Goal: Complete application form: Complete application form

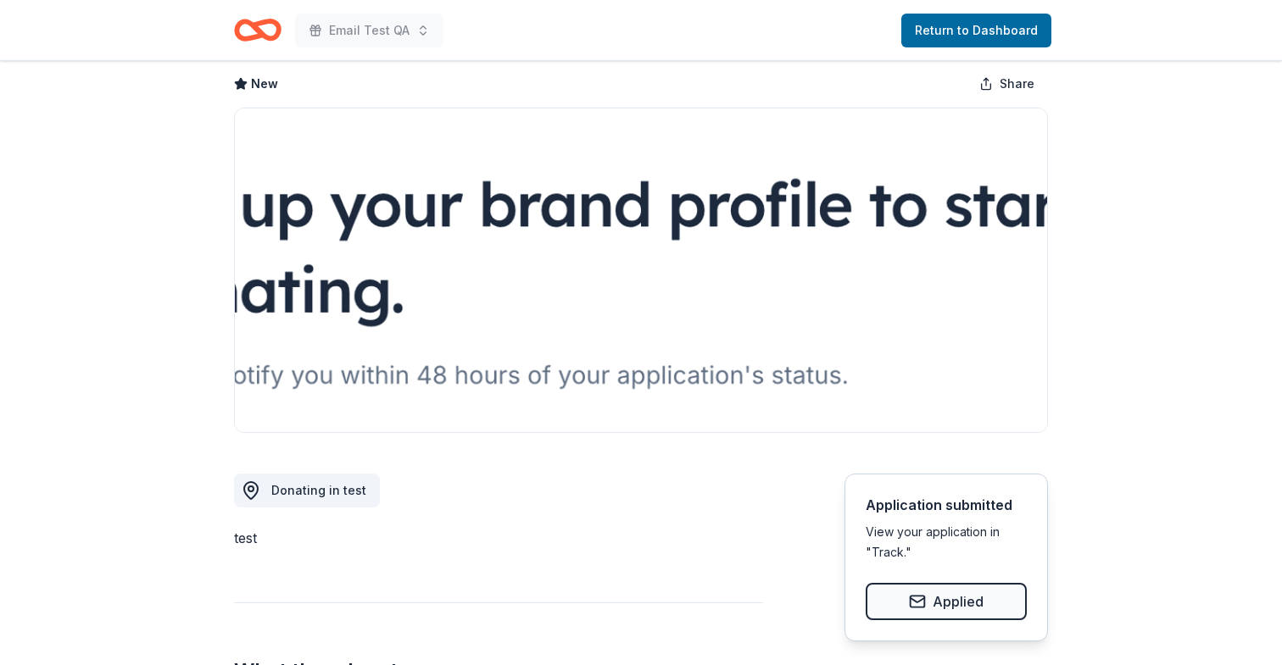
scroll to position [84, 0]
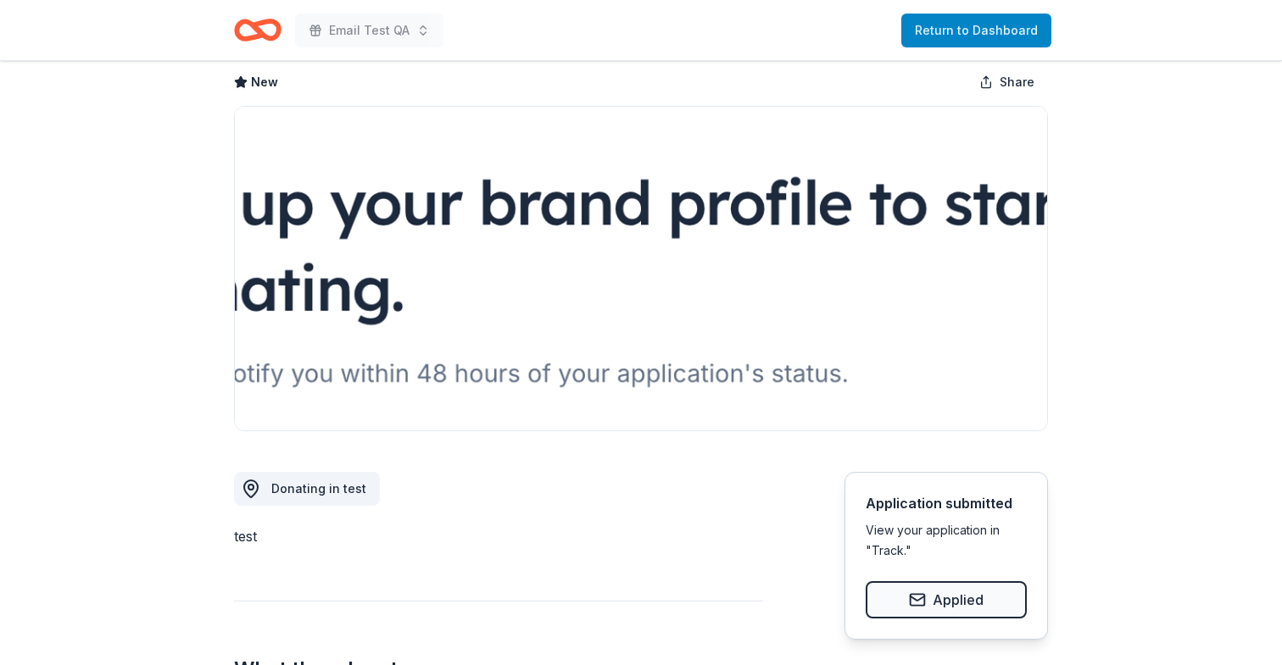
click at [980, 38] on link "Return to Dashboard" at bounding box center [976, 31] width 150 height 34
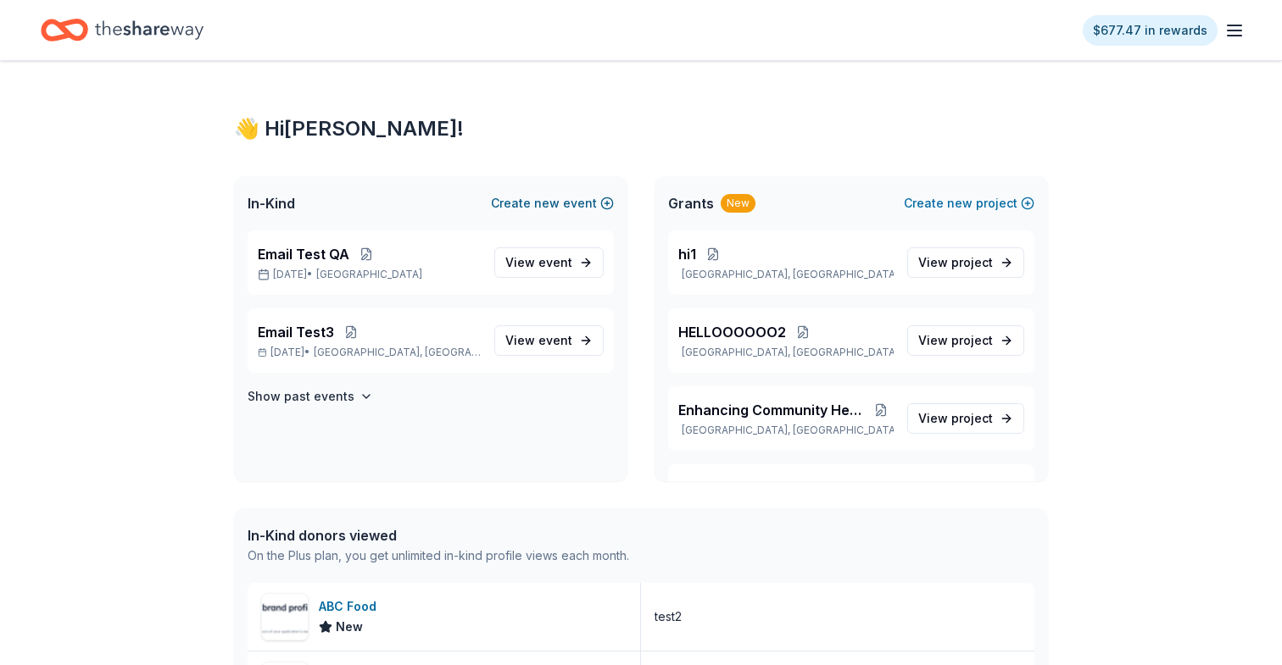
click at [526, 206] on button "Create new event" at bounding box center [552, 203] width 123 height 20
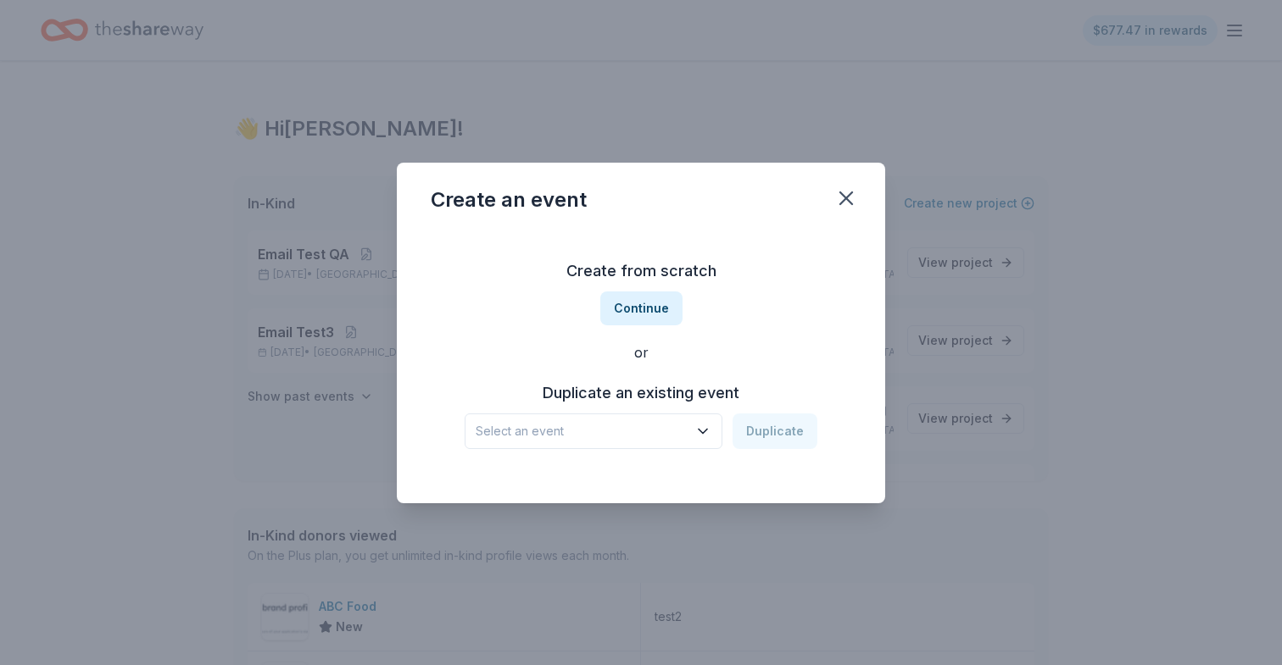
click at [668, 439] on span "Select an event" at bounding box center [582, 431] width 212 height 20
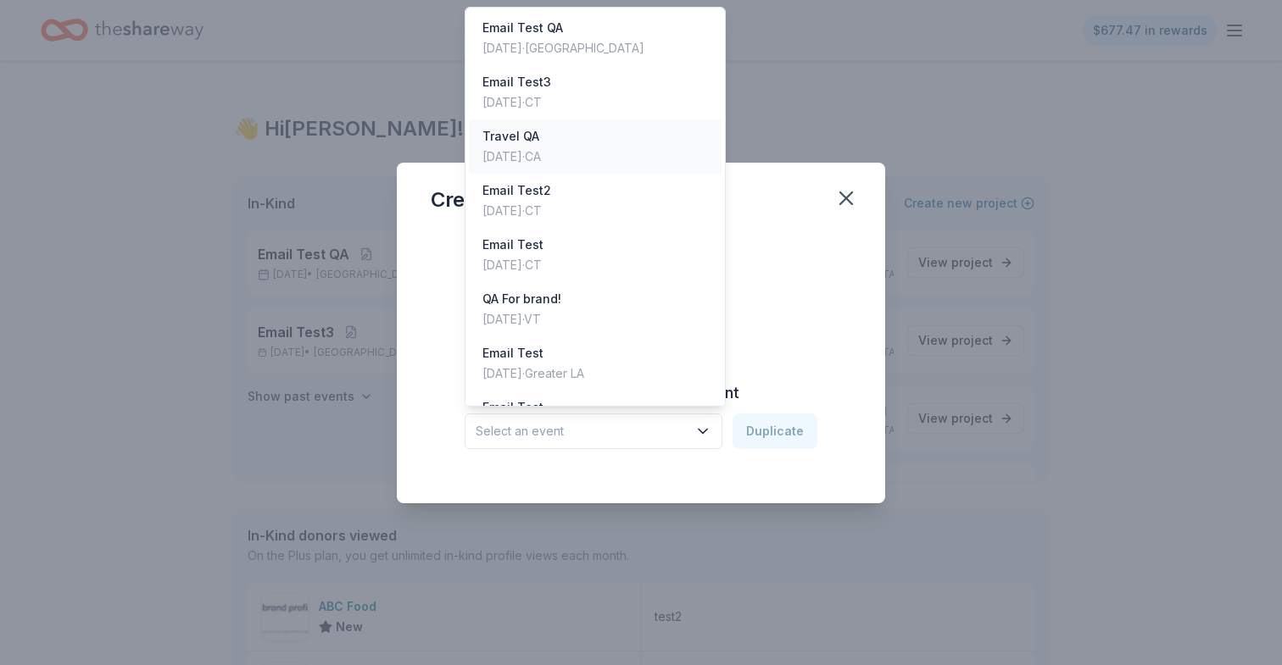
click at [514, 158] on div "Aug 18, 2025 · CA" at bounding box center [511, 157] width 58 height 20
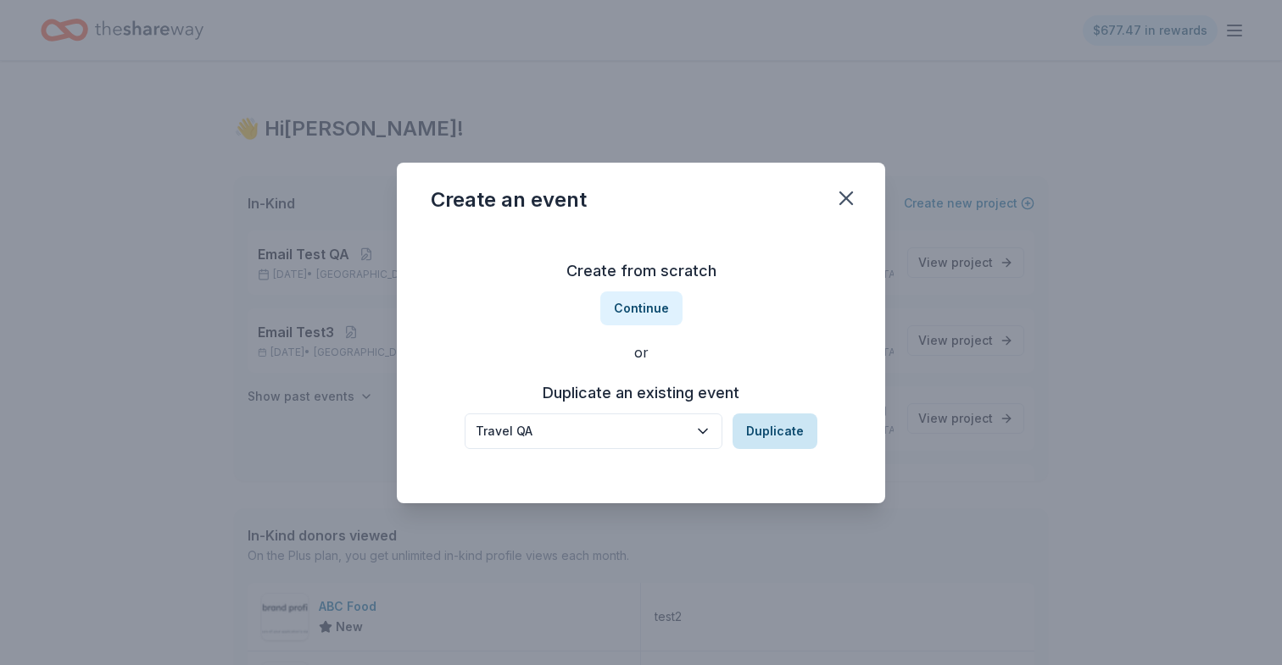
click at [753, 419] on button "Duplicate" at bounding box center [774, 432] width 85 height 36
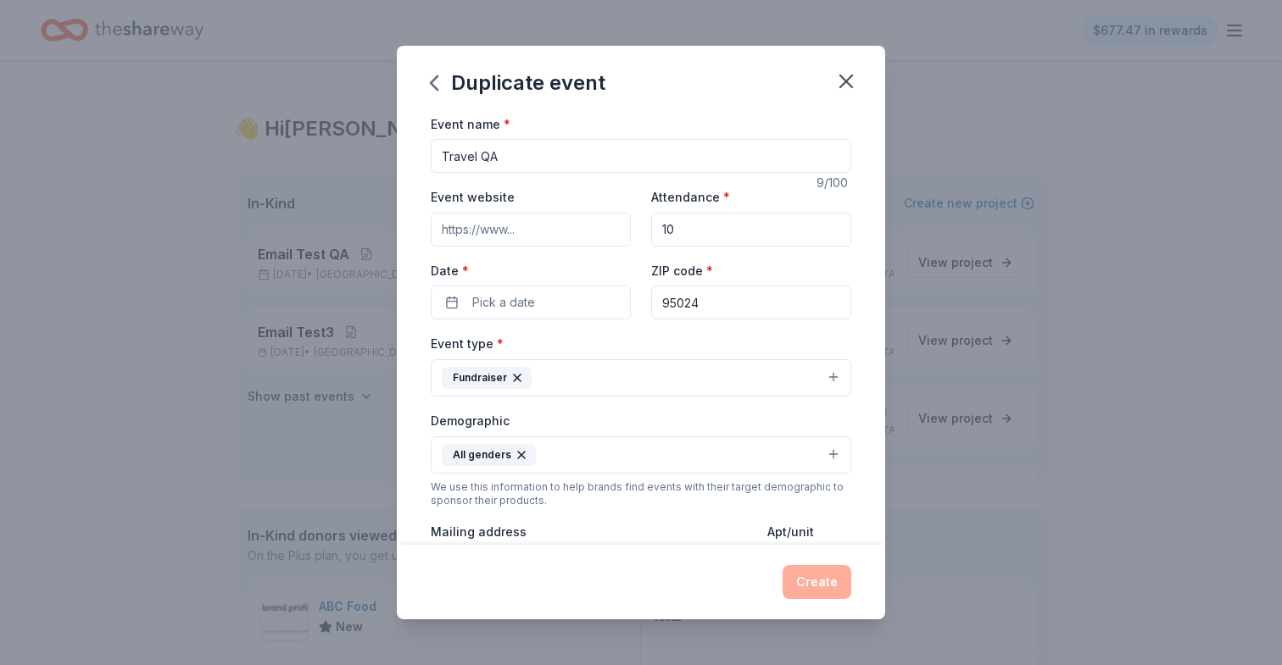
click at [587, 167] on input "Travel QA" at bounding box center [641, 156] width 420 height 34
type input "Travel QA 2!"
click at [699, 220] on input "10" at bounding box center [751, 230] width 200 height 34
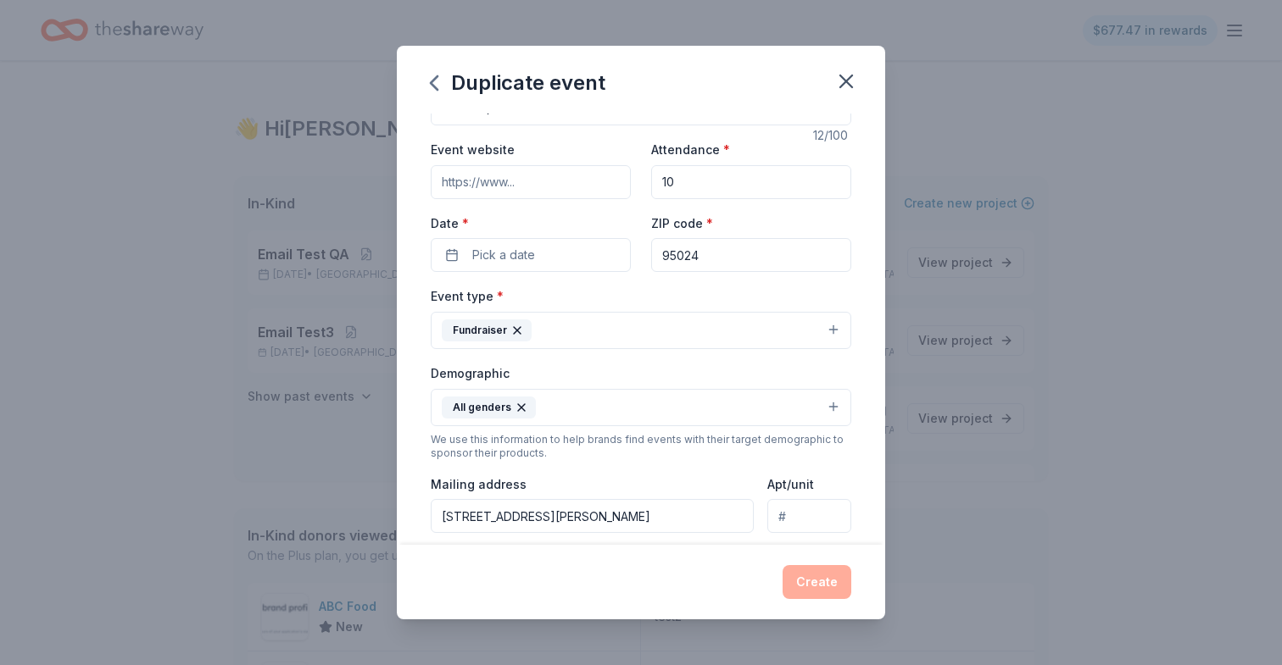
scroll to position [8, 0]
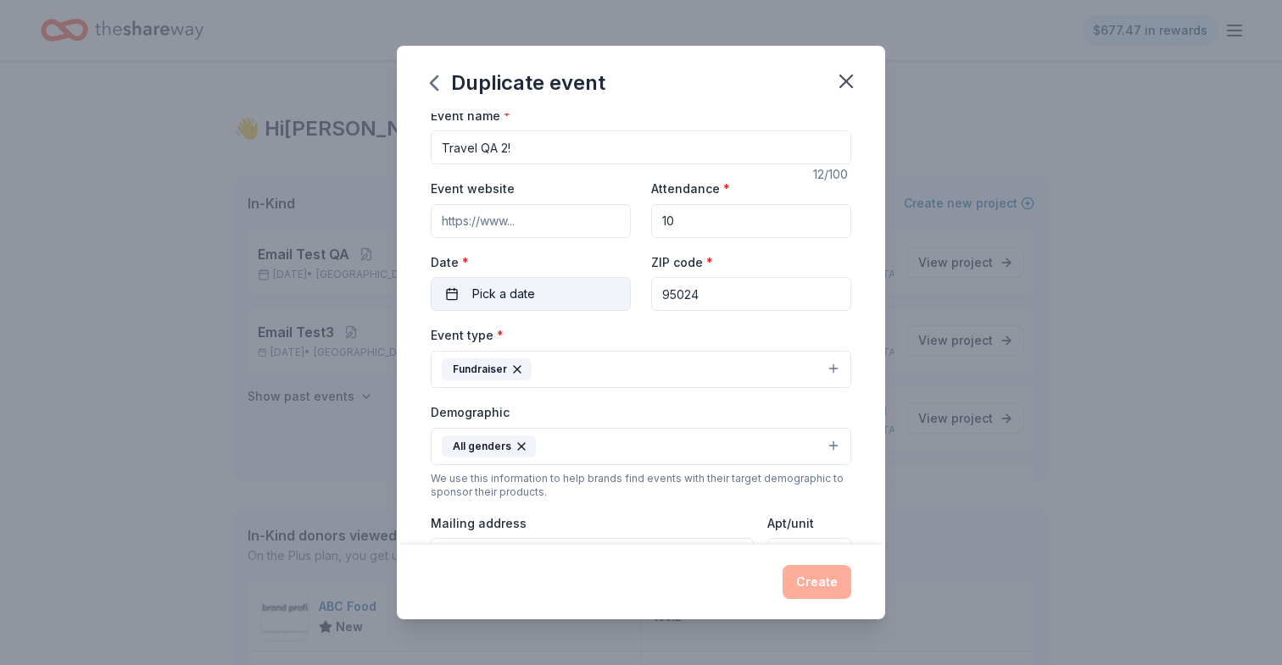
click at [515, 292] on span "Pick a date" at bounding box center [503, 294] width 63 height 20
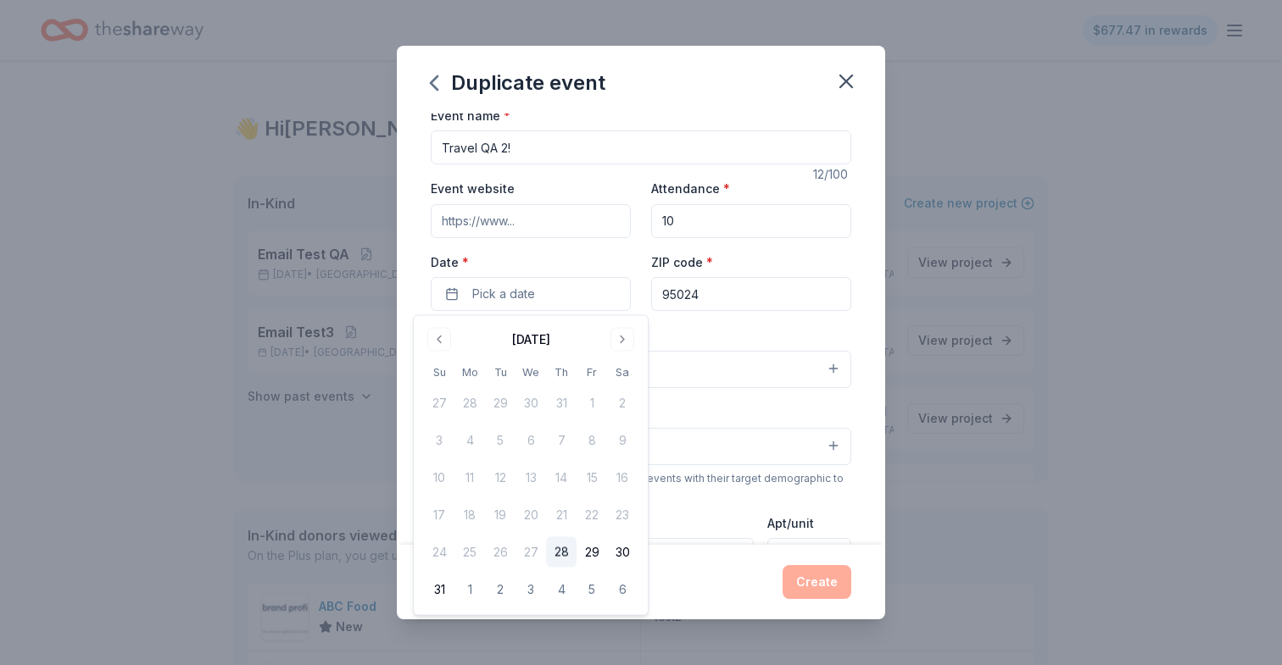
click at [620, 352] on div "August 2025 Su Mo Tu We Th Fr Sa 27 28 29 30 31 1 2 3 4 5 6 7 8 9 10 11 12 13 1…" at bounding box center [531, 465] width 214 height 279
click at [620, 350] on button "Go to next month" at bounding box center [622, 340] width 24 height 24
click at [593, 515] on button "26" at bounding box center [591, 515] width 31 height 31
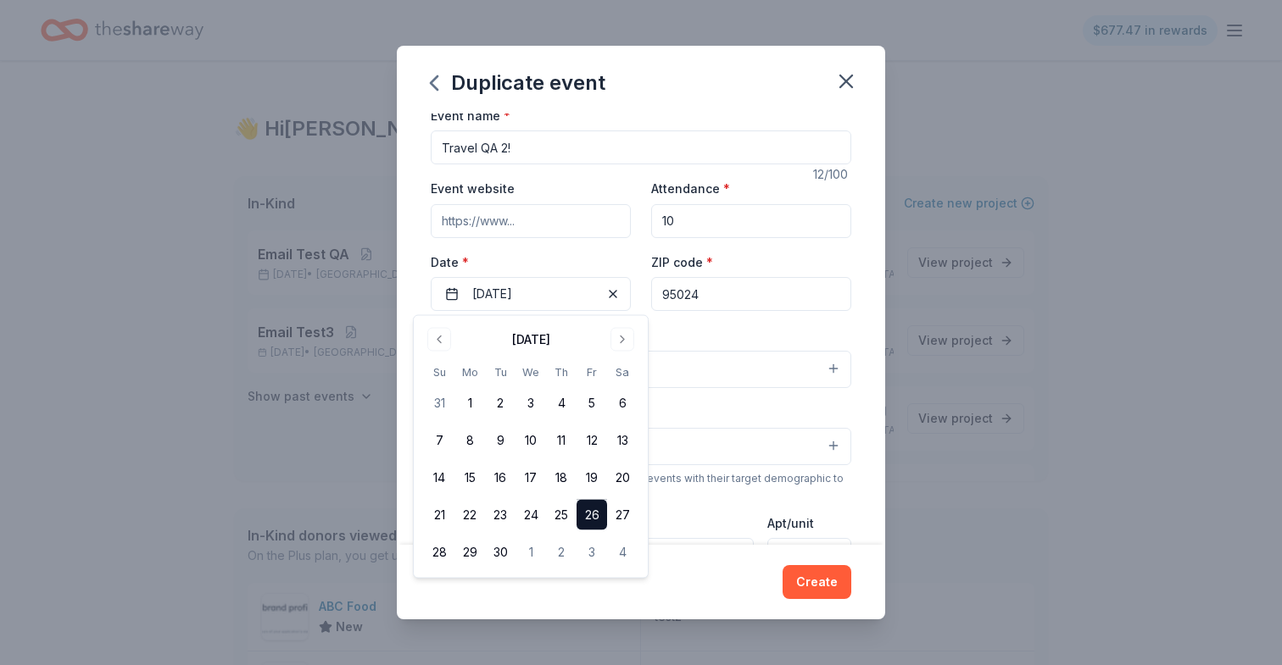
click at [687, 508] on div "Event type * Fundraiser Demographic All genders We use this information to help…" at bounding box center [641, 505] width 420 height 360
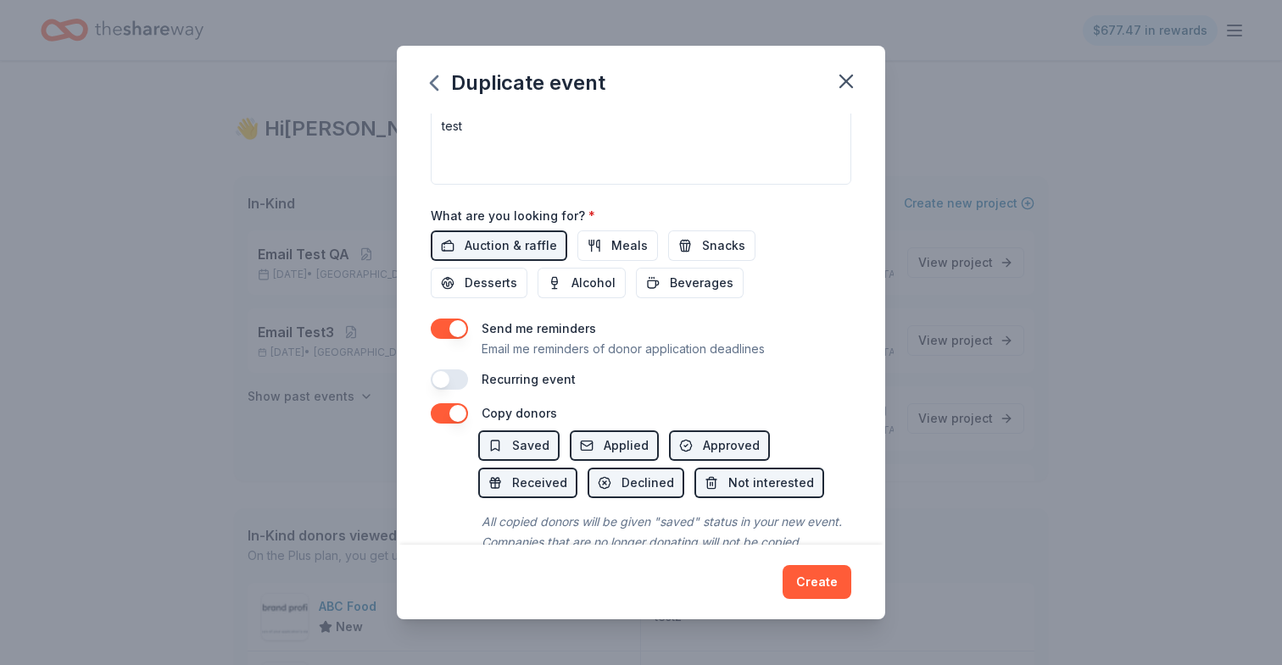
scroll to position [548, 0]
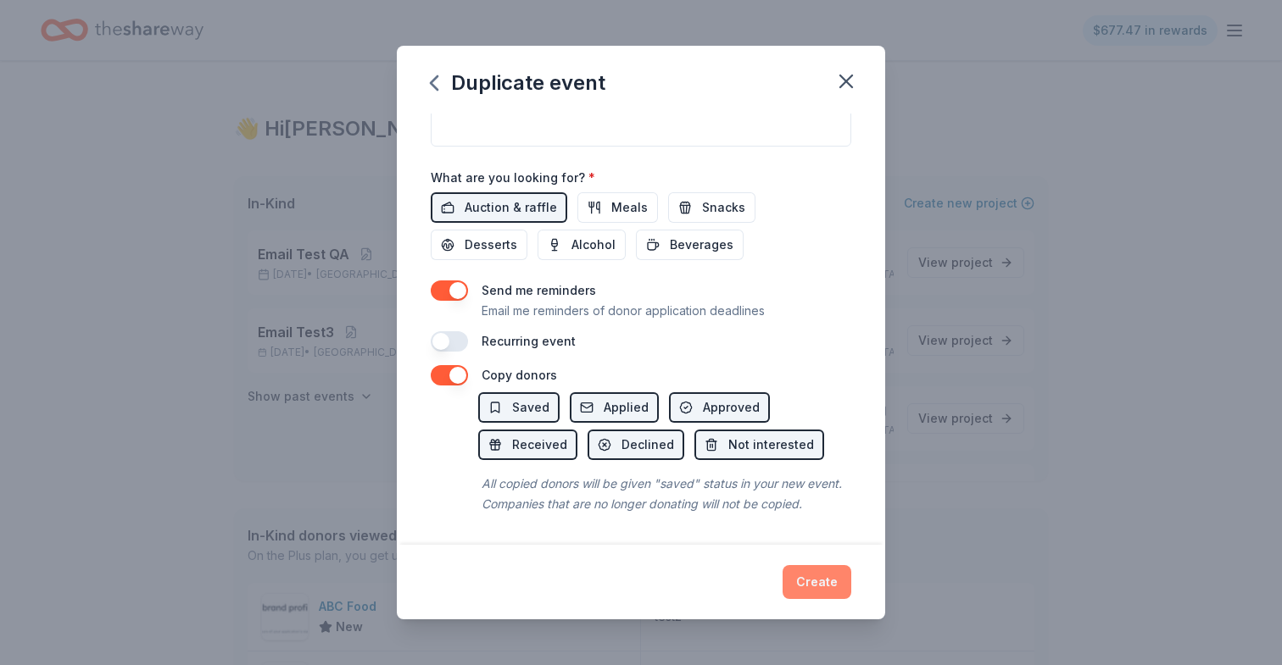
click at [837, 592] on button "Create" at bounding box center [816, 582] width 69 height 34
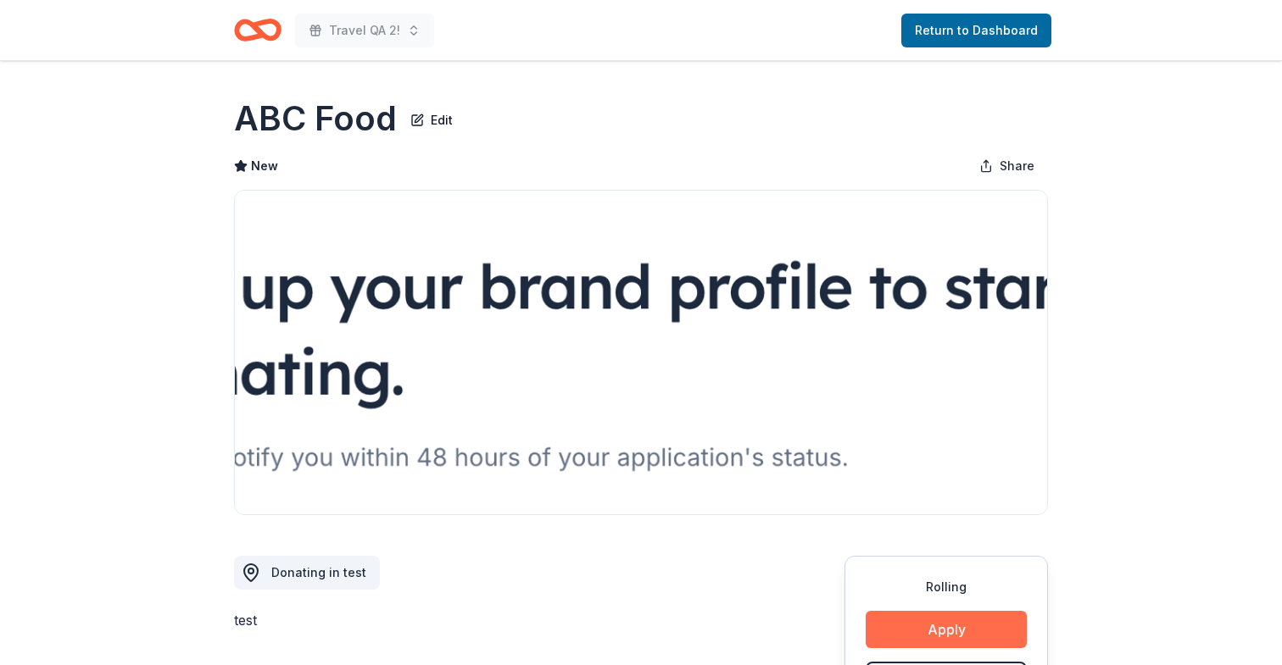
click at [910, 616] on button "Apply" at bounding box center [945, 629] width 161 height 37
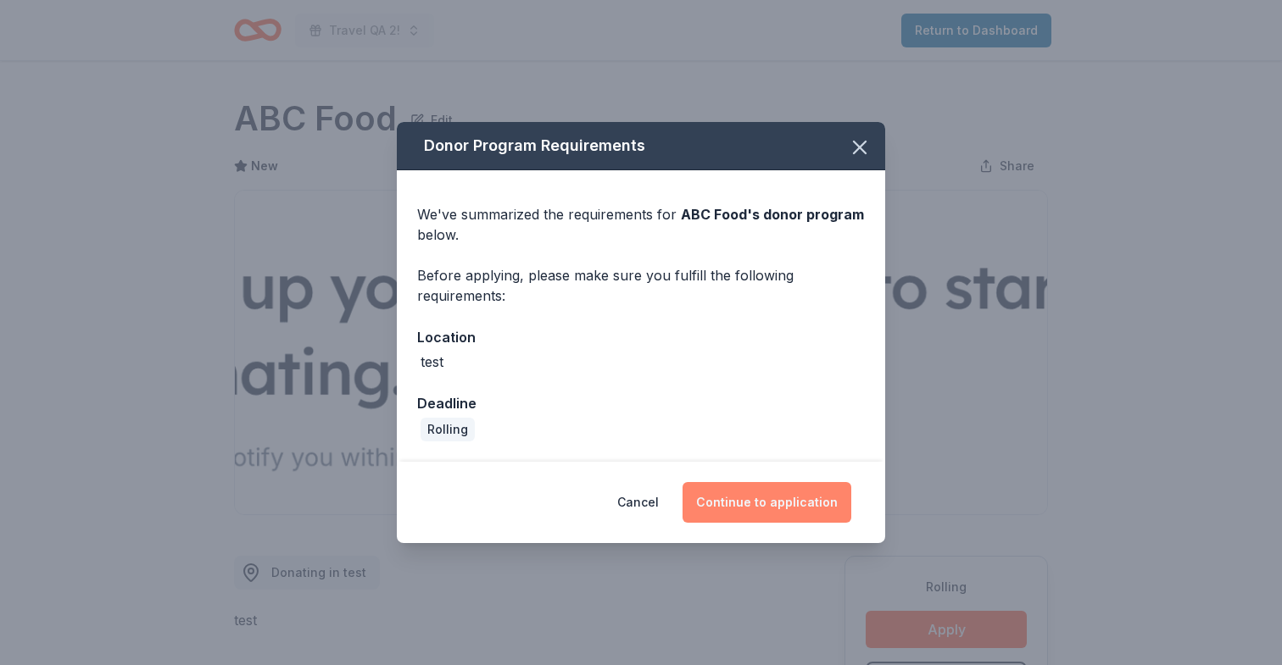
click at [724, 487] on button "Continue to application" at bounding box center [766, 502] width 169 height 41
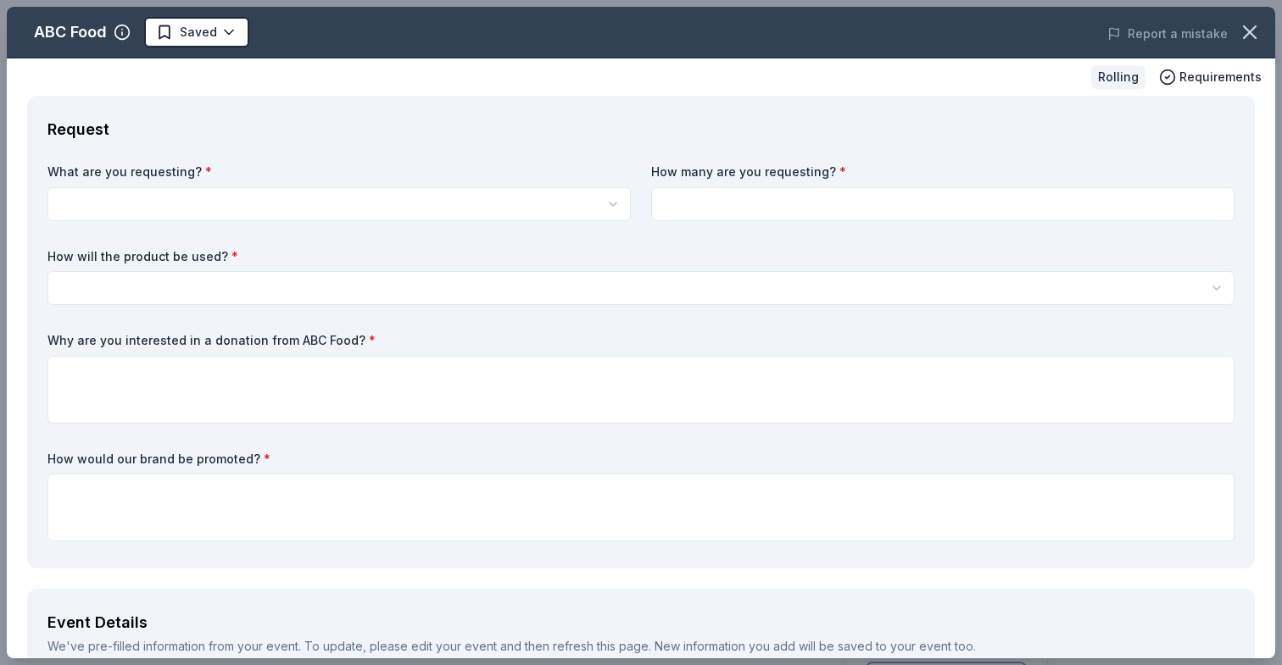
click at [526, 220] on html "Travel QA 2! Return to Dashboard Rolling Share ABC Food Edit New Share Donating…" at bounding box center [641, 332] width 1282 height 665
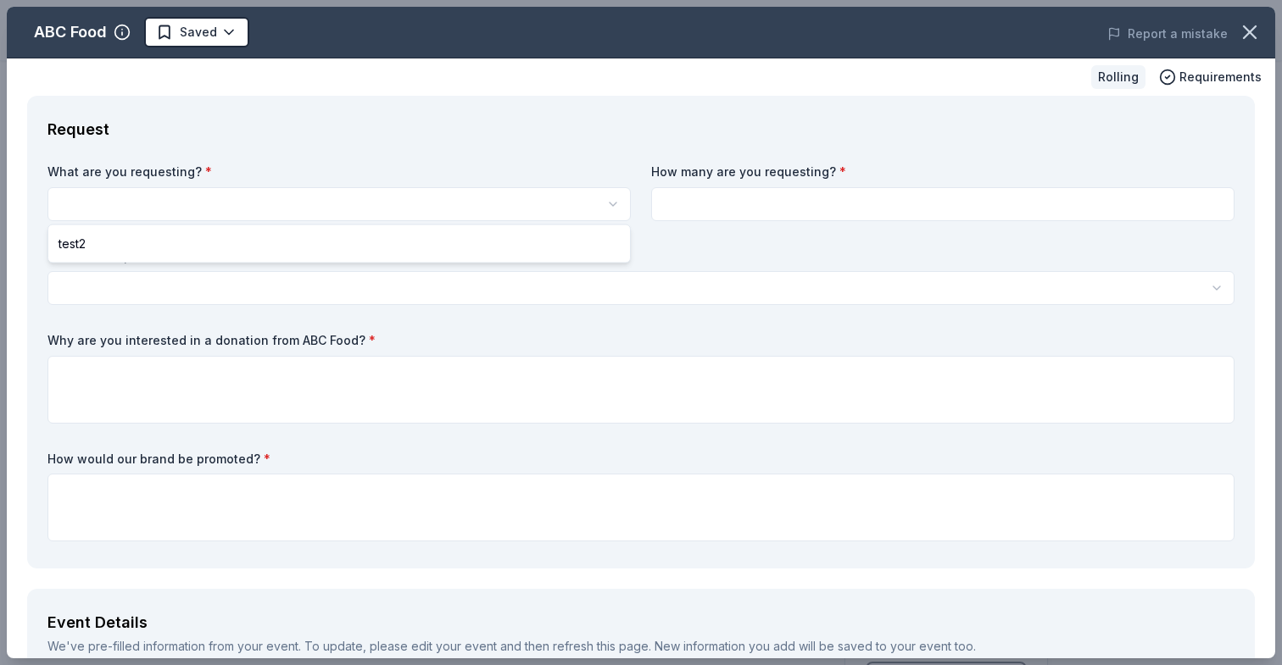
click at [479, 227] on div "test2" at bounding box center [339, 243] width 583 height 37
select select "test2"
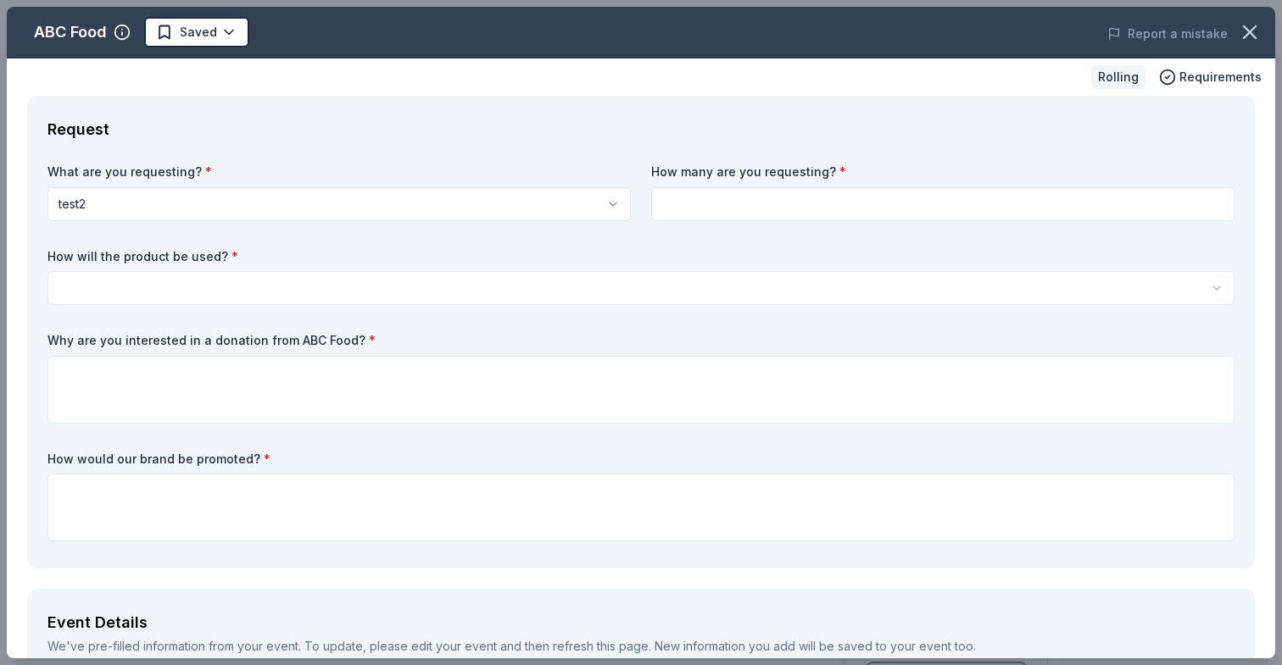
click at [732, 214] on input at bounding box center [942, 204] width 583 height 34
type input "10"
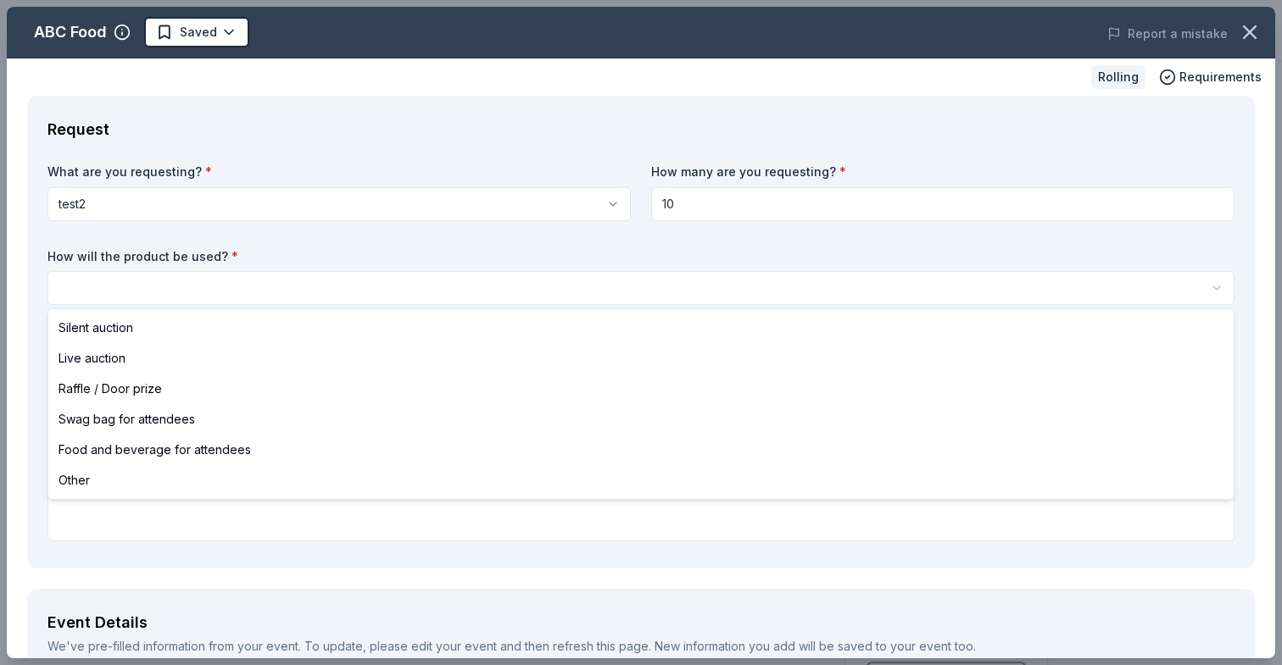
click at [182, 272] on html "Travel QA 2! Return to Dashboard Rolling Share ABC Food Edit New Share Donating…" at bounding box center [641, 332] width 1282 height 665
select select "liveAuction"
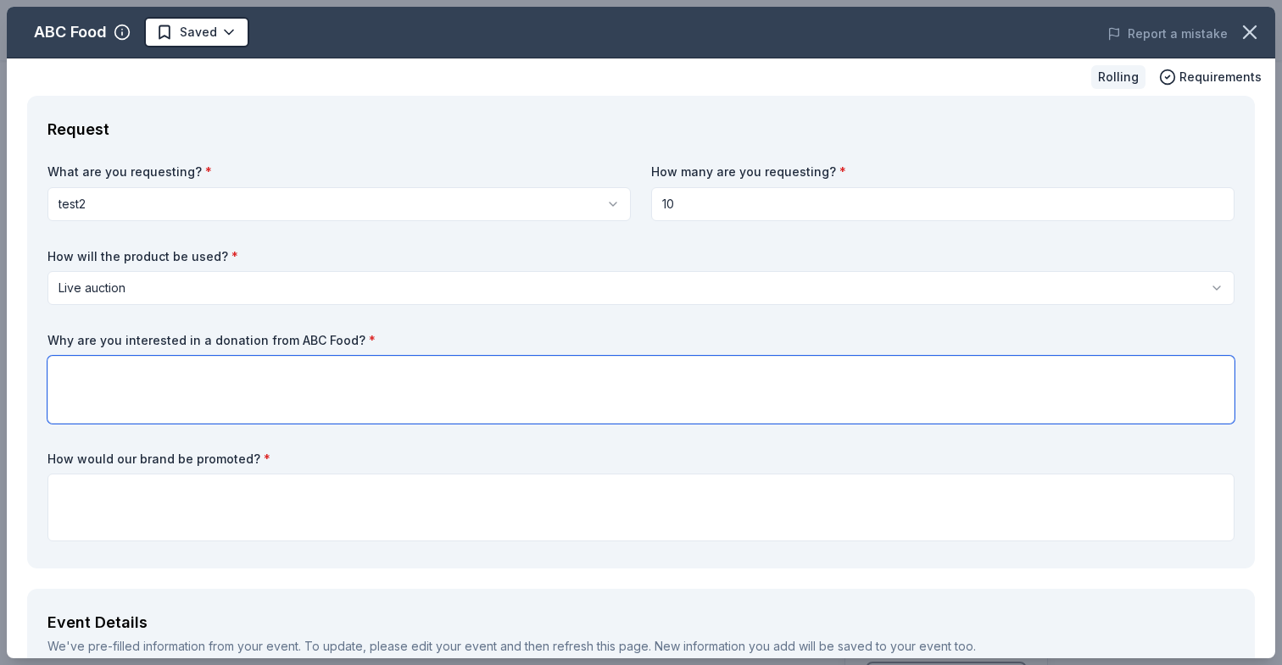
click at [197, 359] on textarea at bounding box center [640, 390] width 1187 height 68
type textarea "hou"
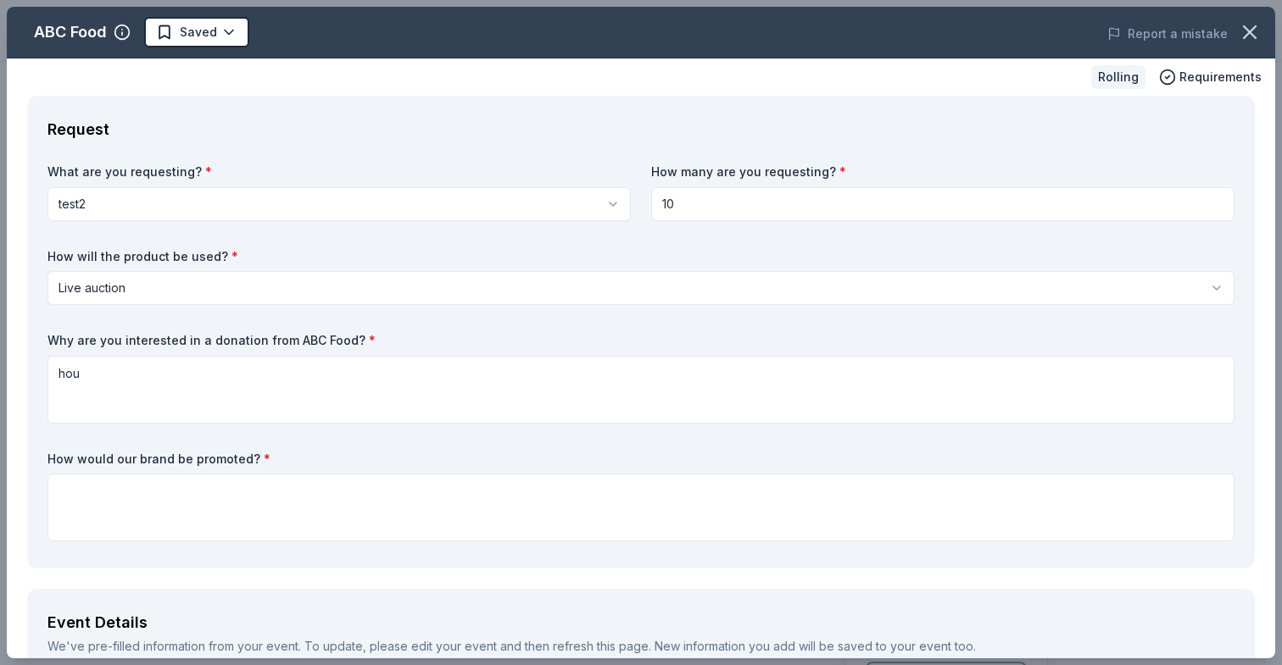
click at [225, 545] on div "What are you requesting? * test2 test2 How many are you requesting? * 10 How wi…" at bounding box center [640, 356] width 1187 height 385
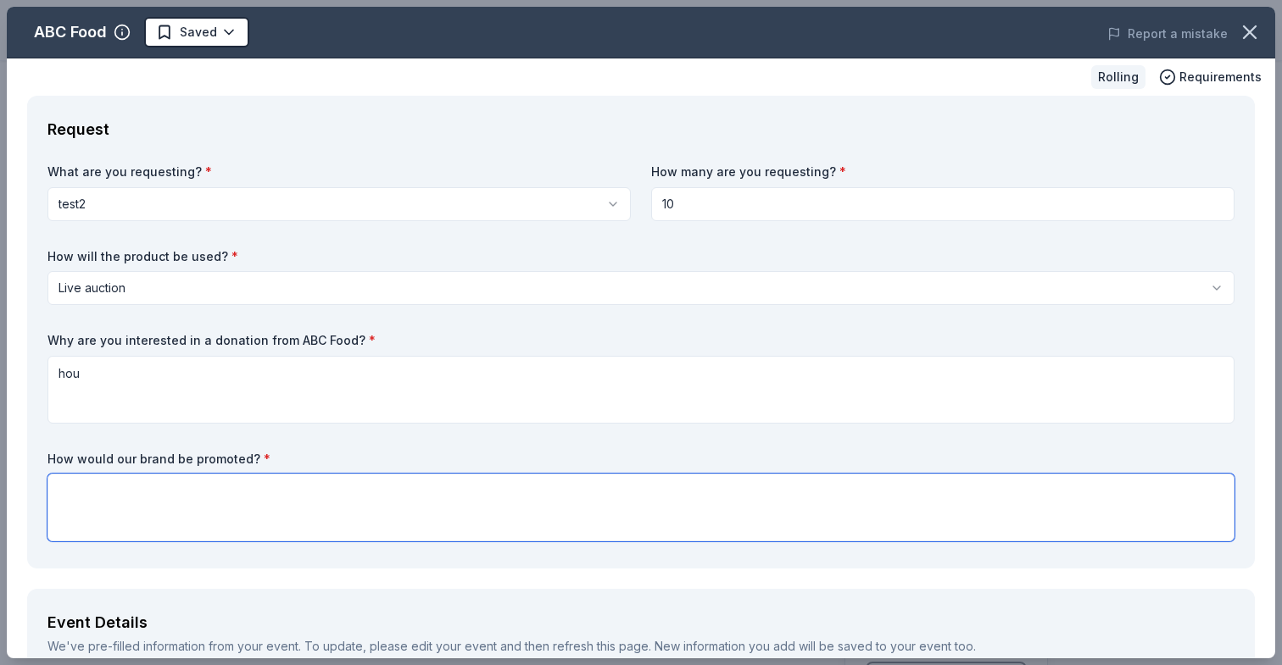
click at [221, 517] on textarea at bounding box center [640, 508] width 1187 height 68
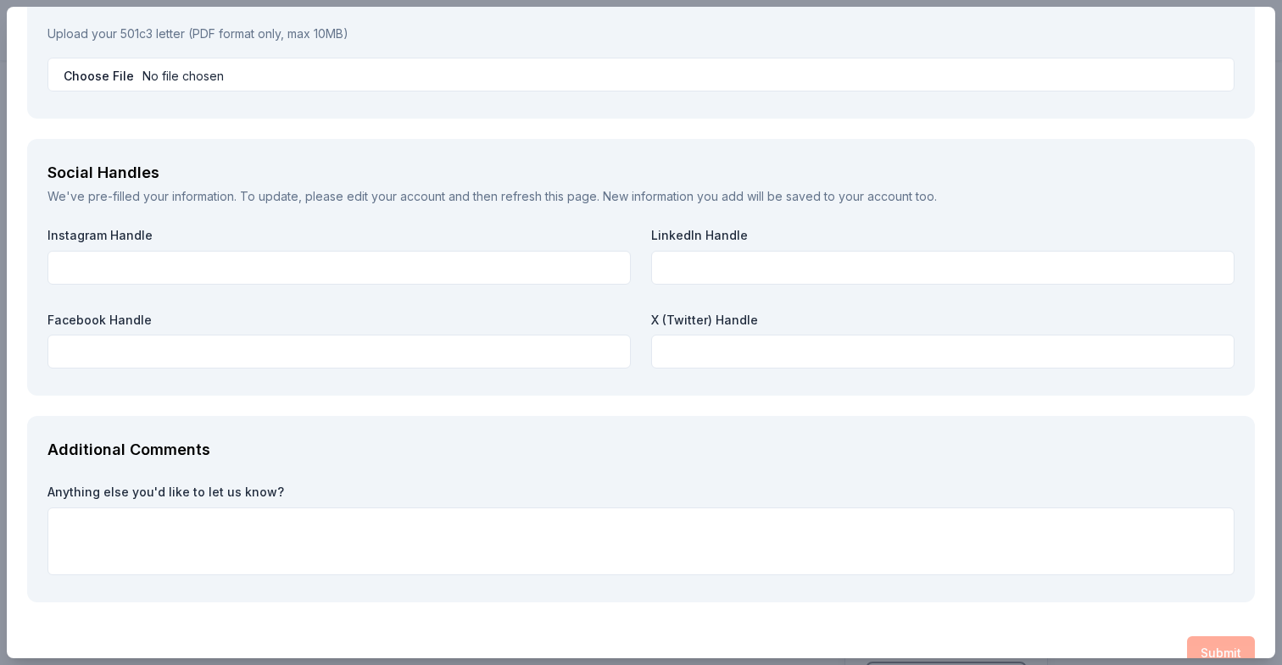
scroll to position [1850, 0]
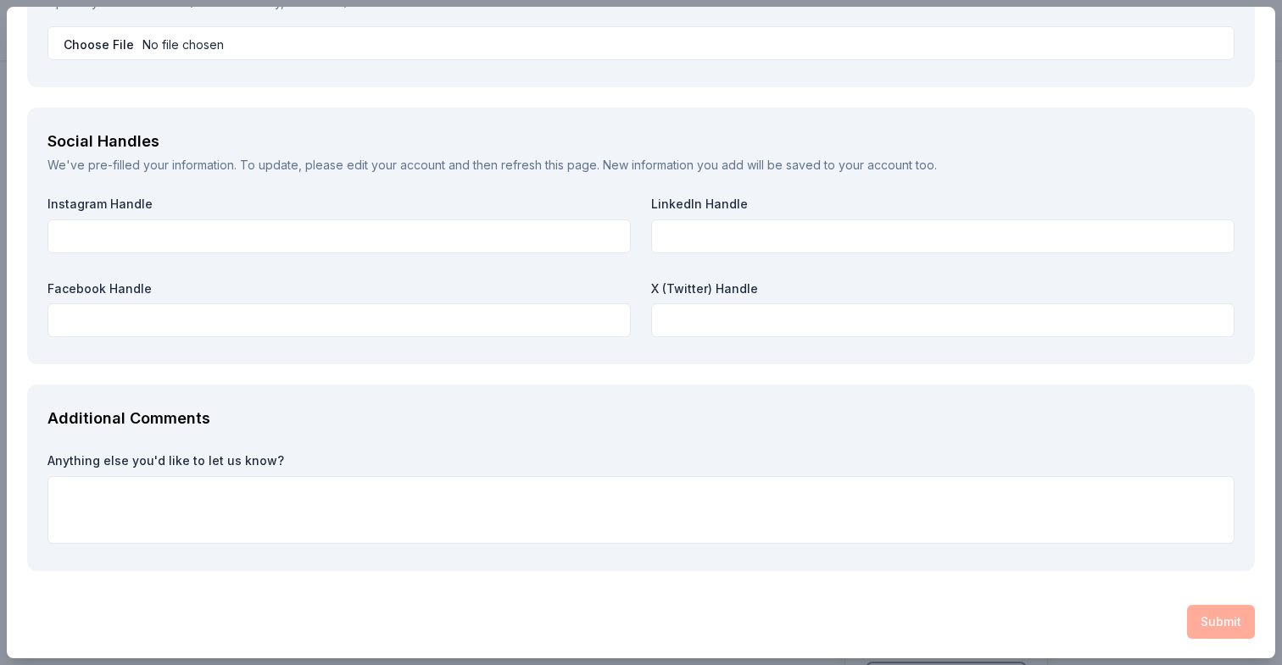
type textarea "huo"
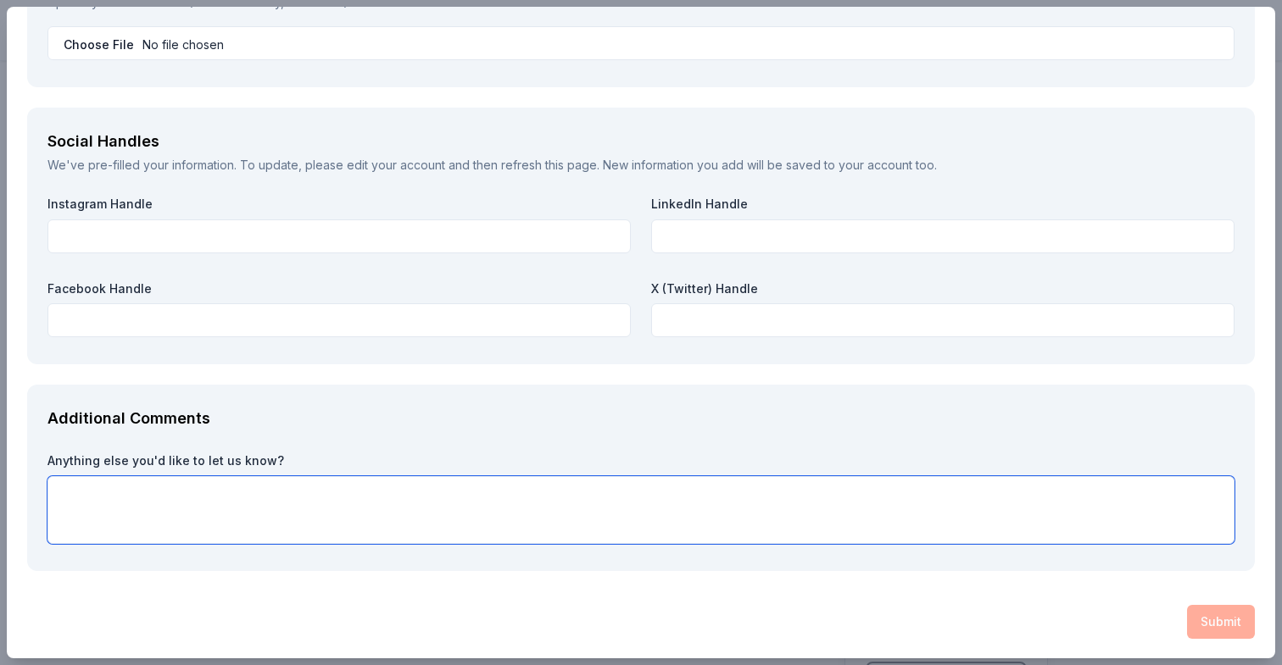
click at [192, 524] on textarea at bounding box center [640, 510] width 1187 height 68
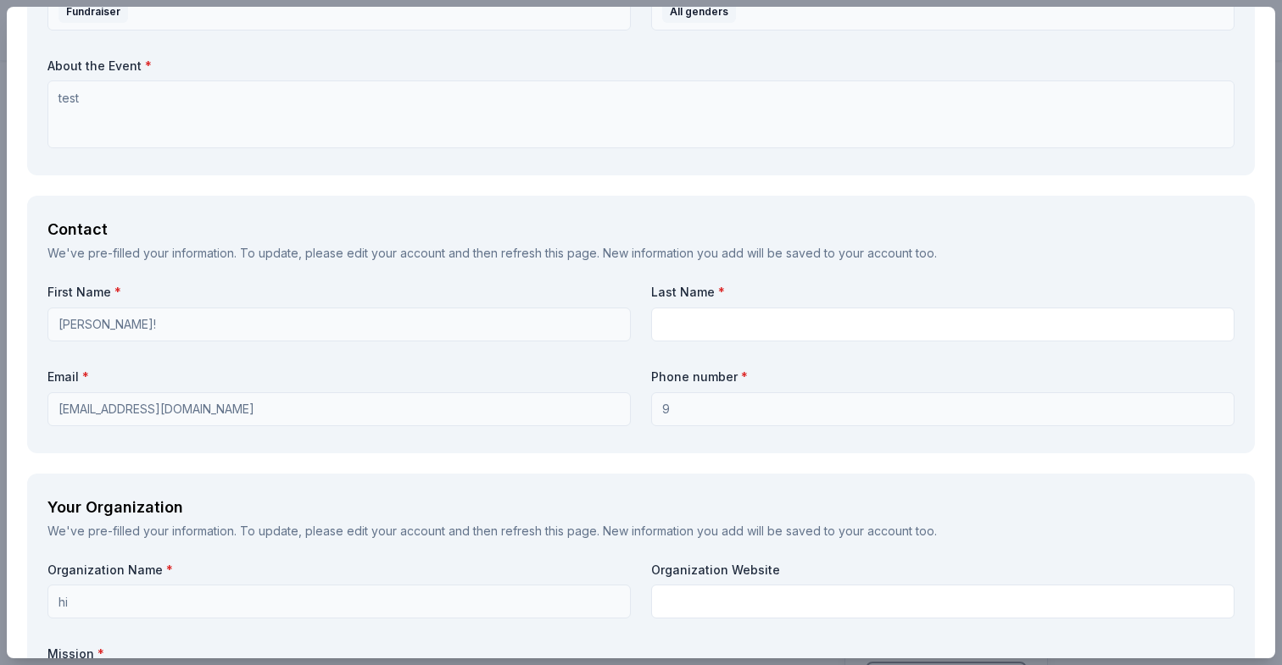
scroll to position [962, 0]
type textarea "ho"
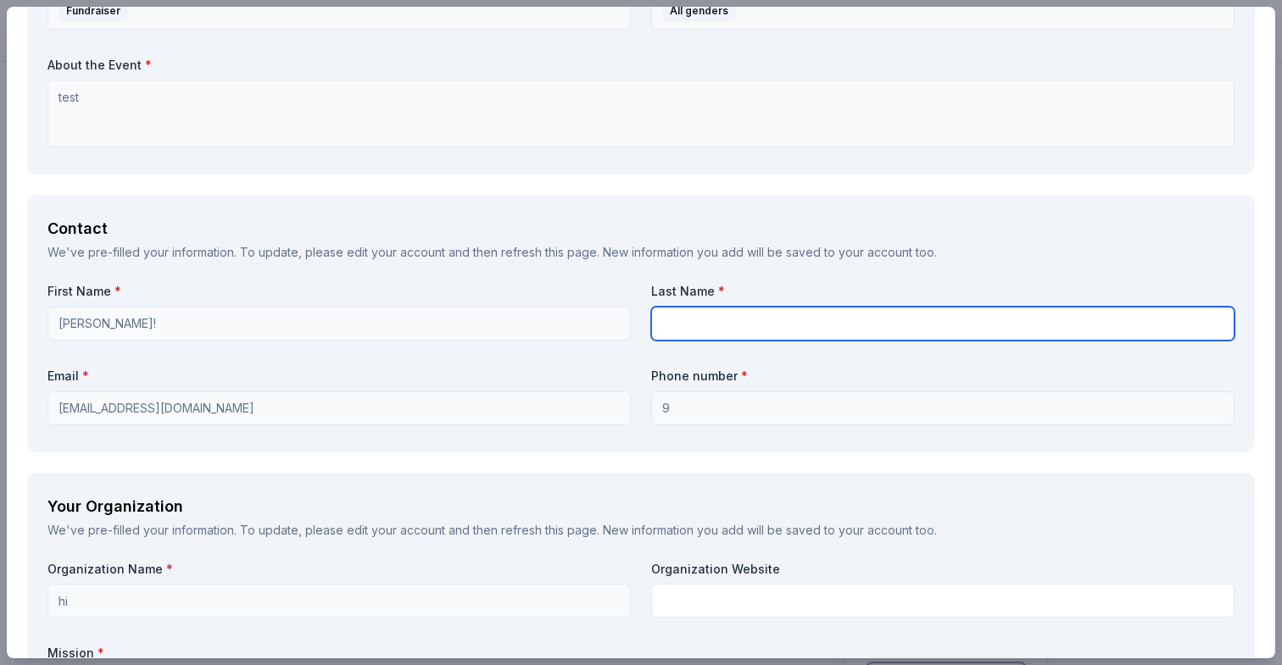
click at [657, 307] on input "text" at bounding box center [942, 324] width 583 height 34
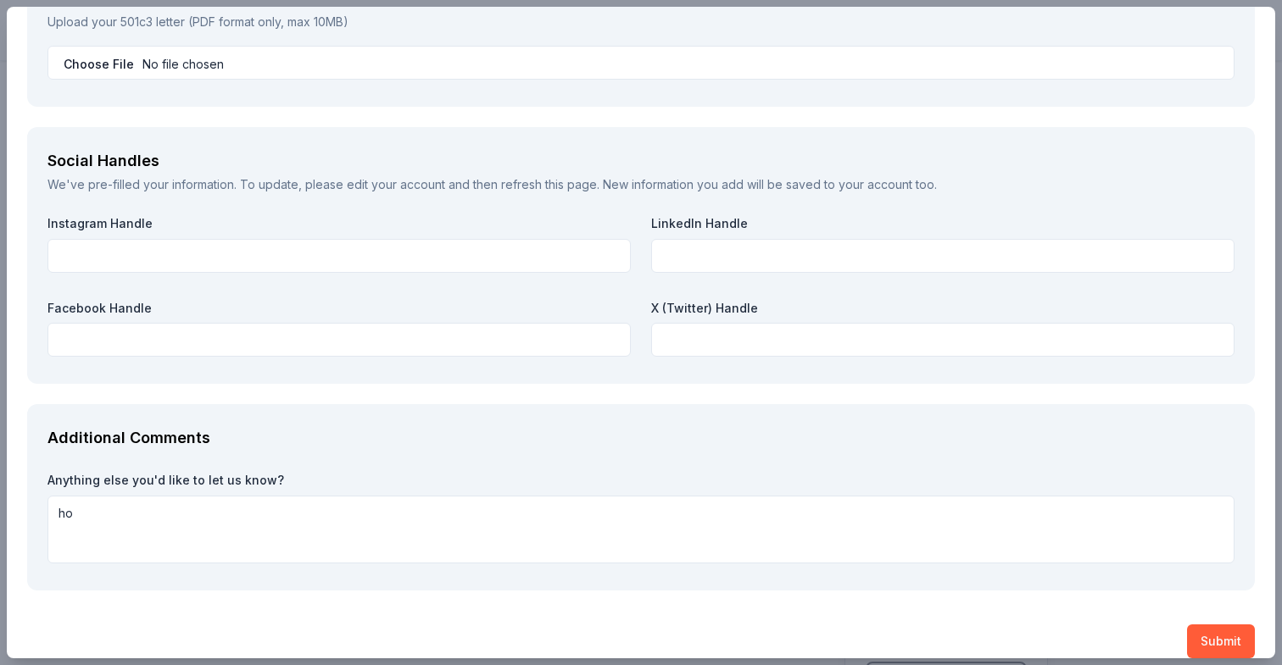
scroll to position [1850, 0]
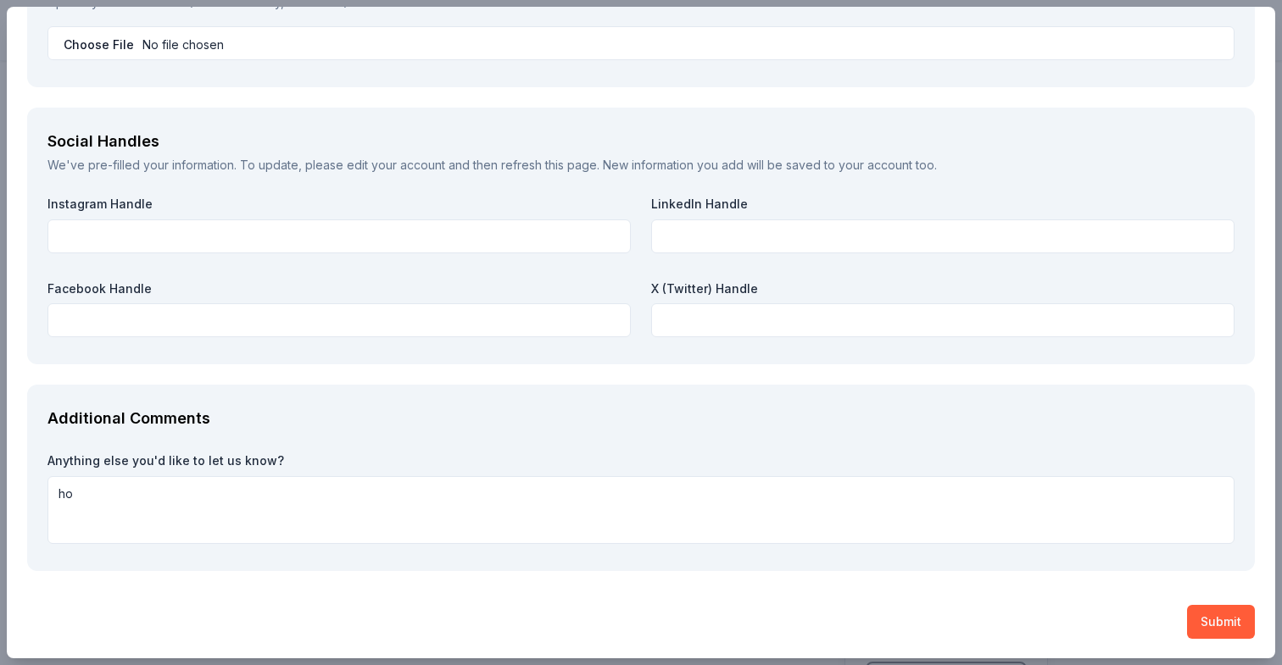
type input "u"
click at [1207, 615] on button "Submit" at bounding box center [1221, 622] width 68 height 34
